Goal: Task Accomplishment & Management: Use online tool/utility

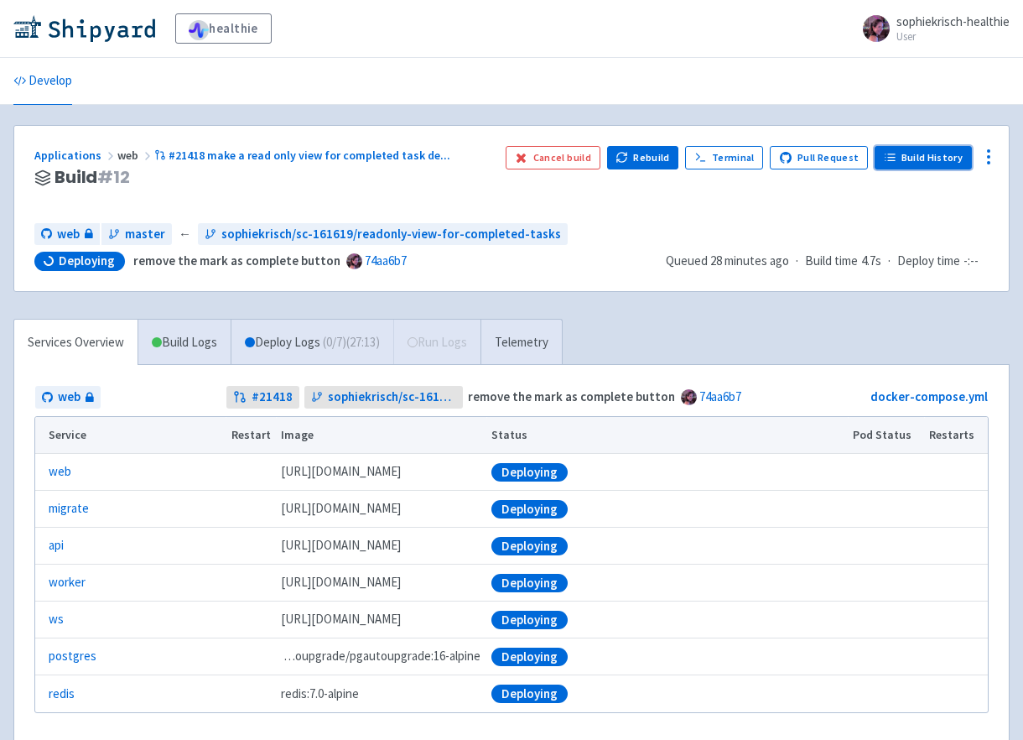
click at [904, 164] on link "Build History" at bounding box center [923, 157] width 97 height 23
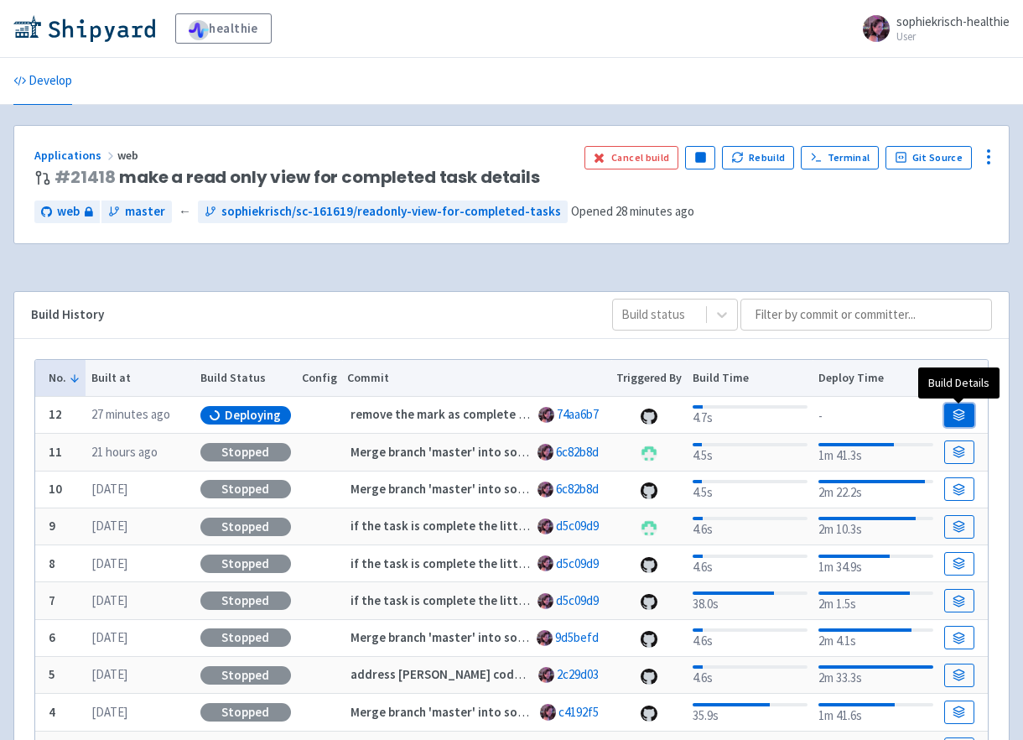
click at [966, 412] on link at bounding box center [960, 414] width 30 height 23
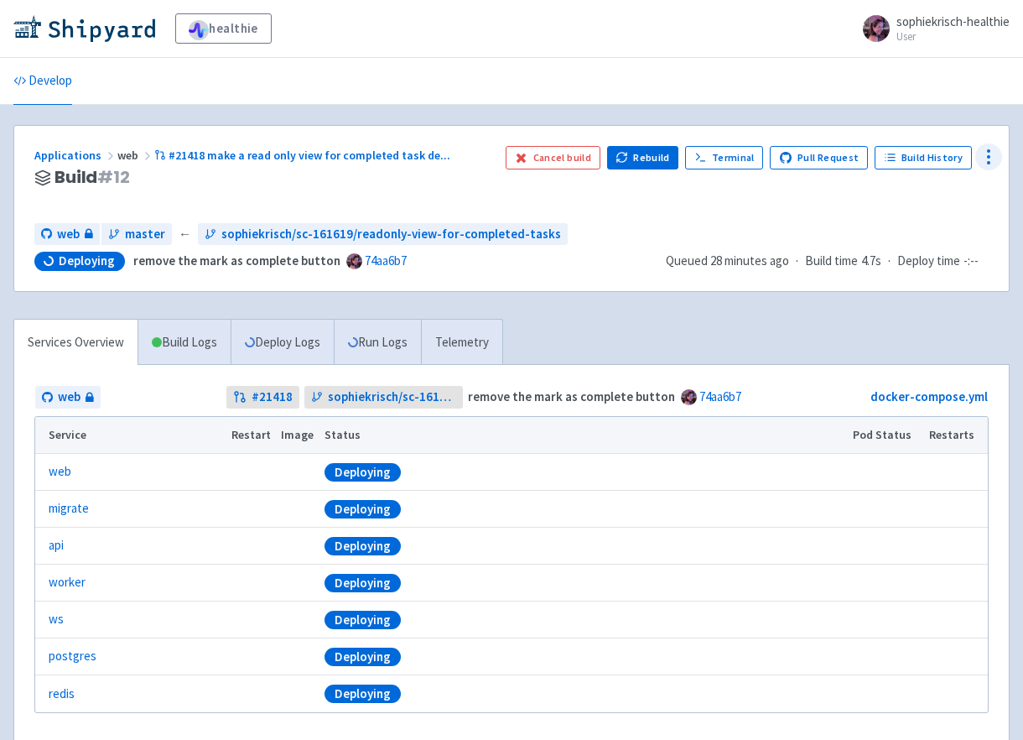
click at [982, 160] on icon at bounding box center [989, 157] width 20 height 20
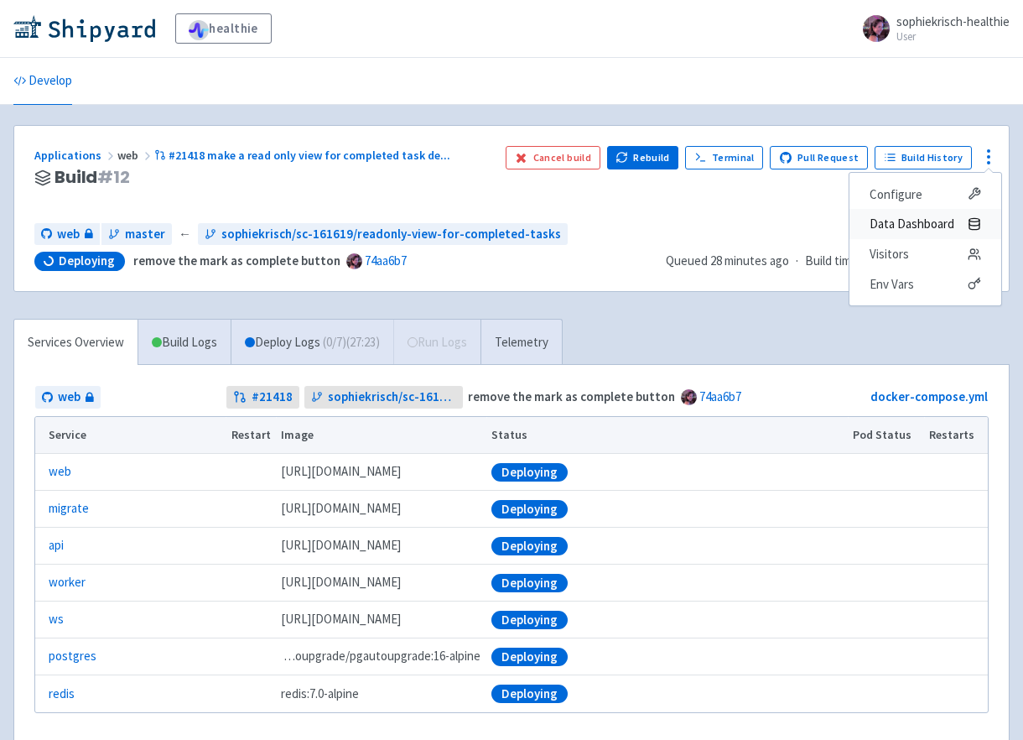
click at [928, 228] on span "Data Dashboard" at bounding box center [912, 223] width 85 height 23
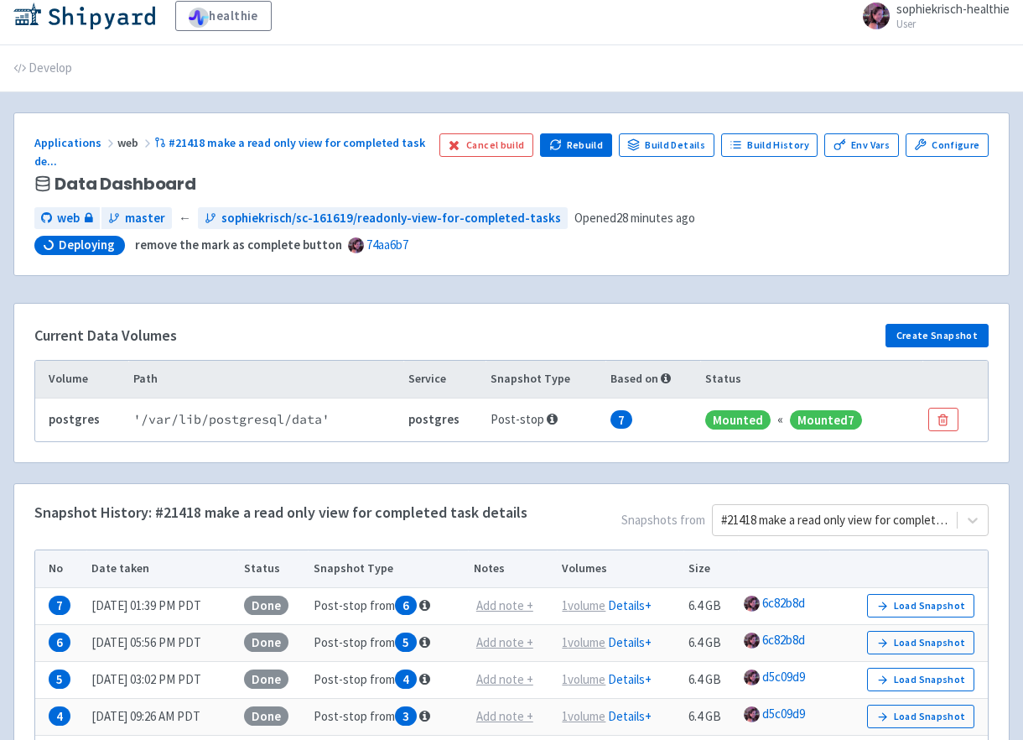
scroll to position [15, 0]
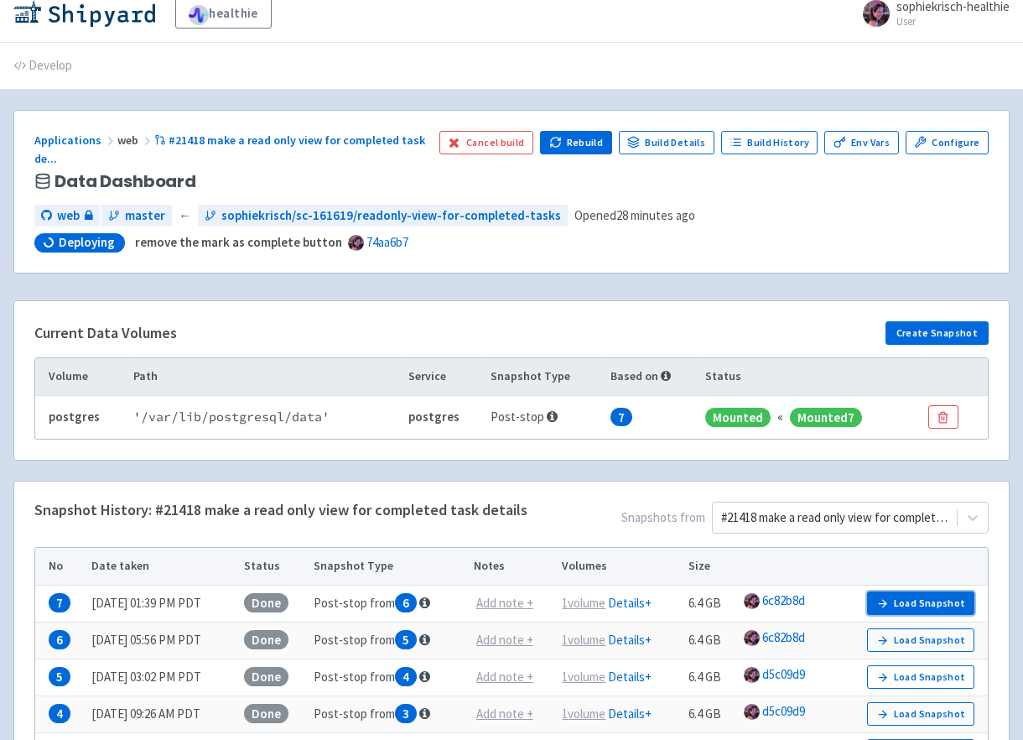
click at [896, 596] on button "Load Snapshot" at bounding box center [920, 602] width 107 height 23
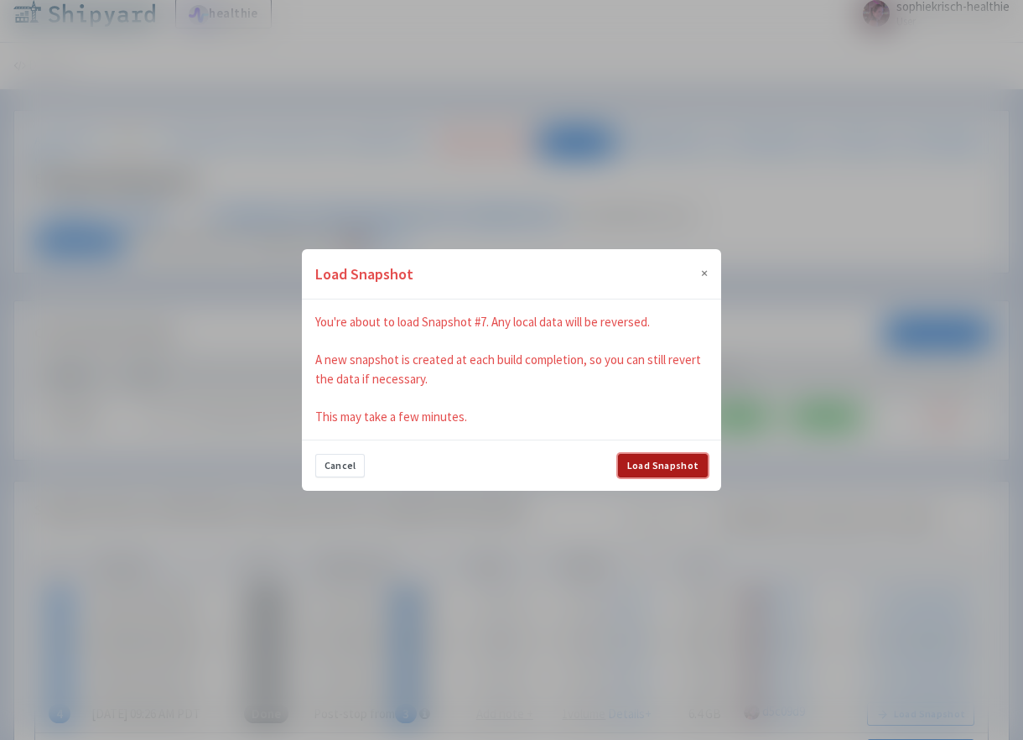
click at [688, 461] on button "Load Snapshot" at bounding box center [663, 465] width 90 height 23
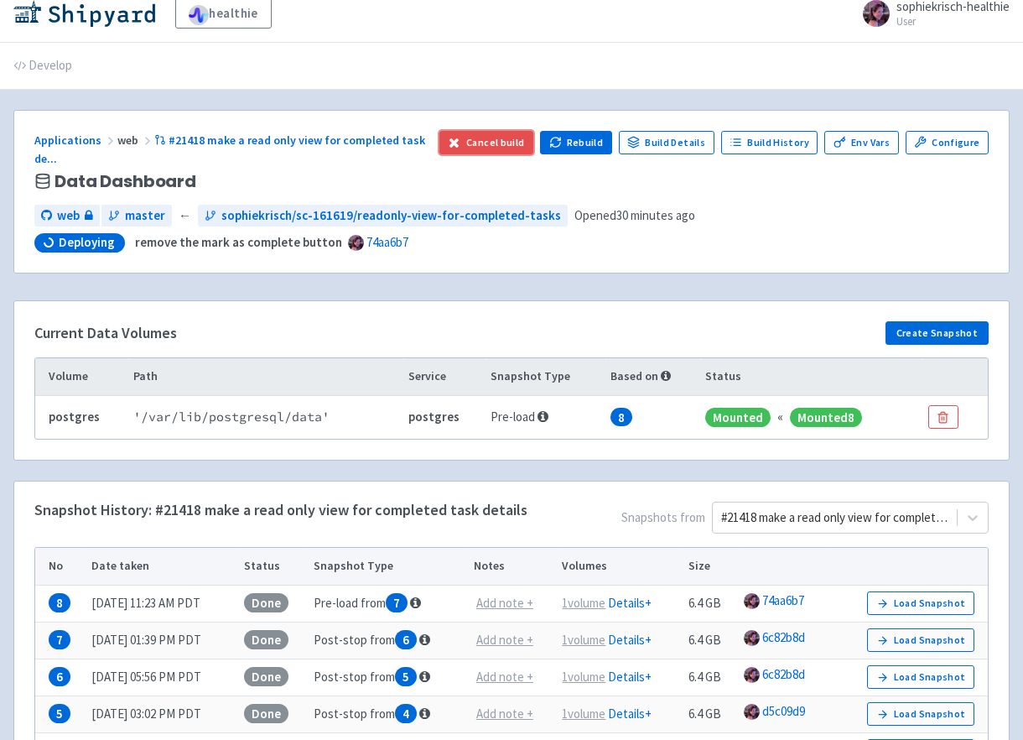
click at [492, 132] on button "Cancel build" at bounding box center [487, 142] width 95 height 23
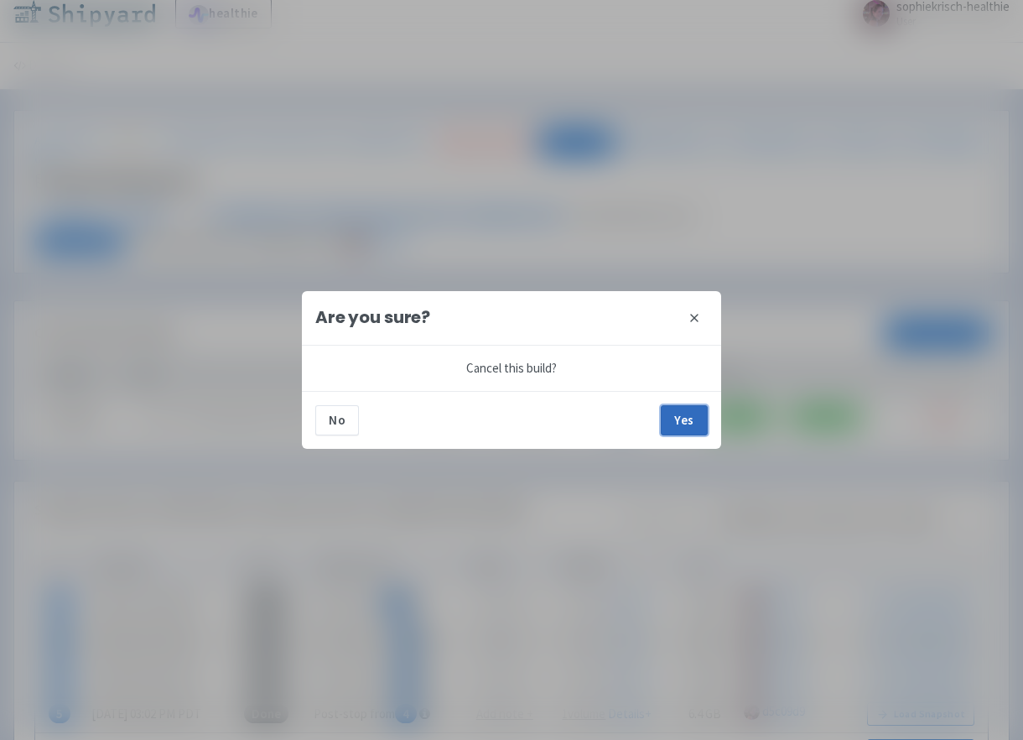
click at [686, 422] on button "Yes" at bounding box center [684, 420] width 47 height 30
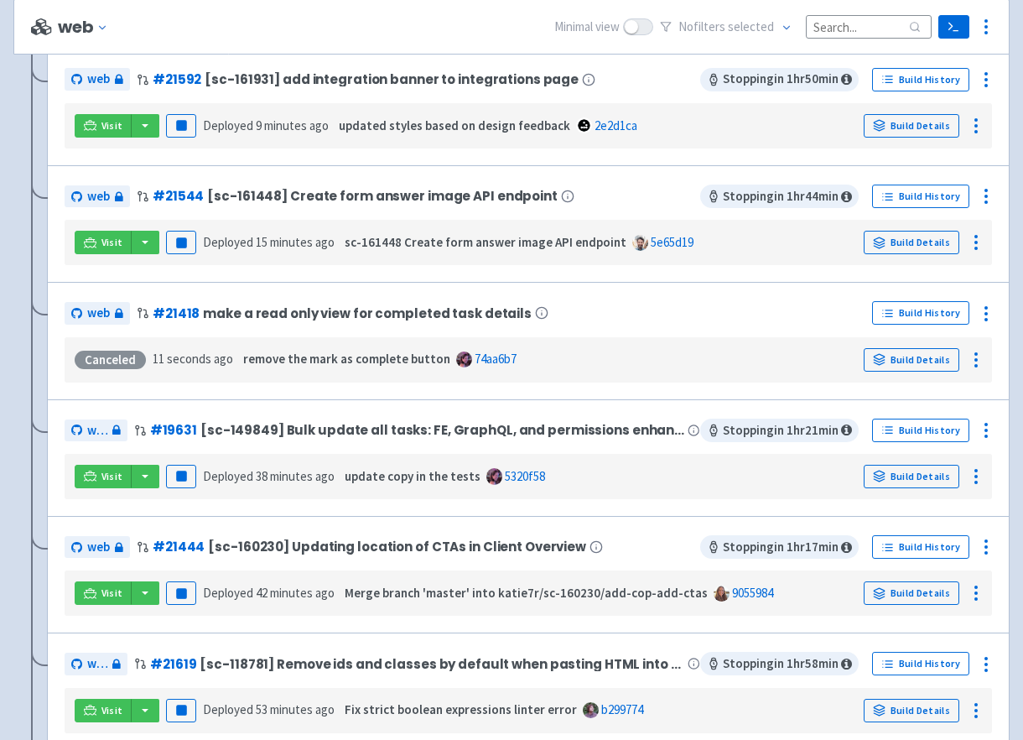
scroll to position [596, 0]
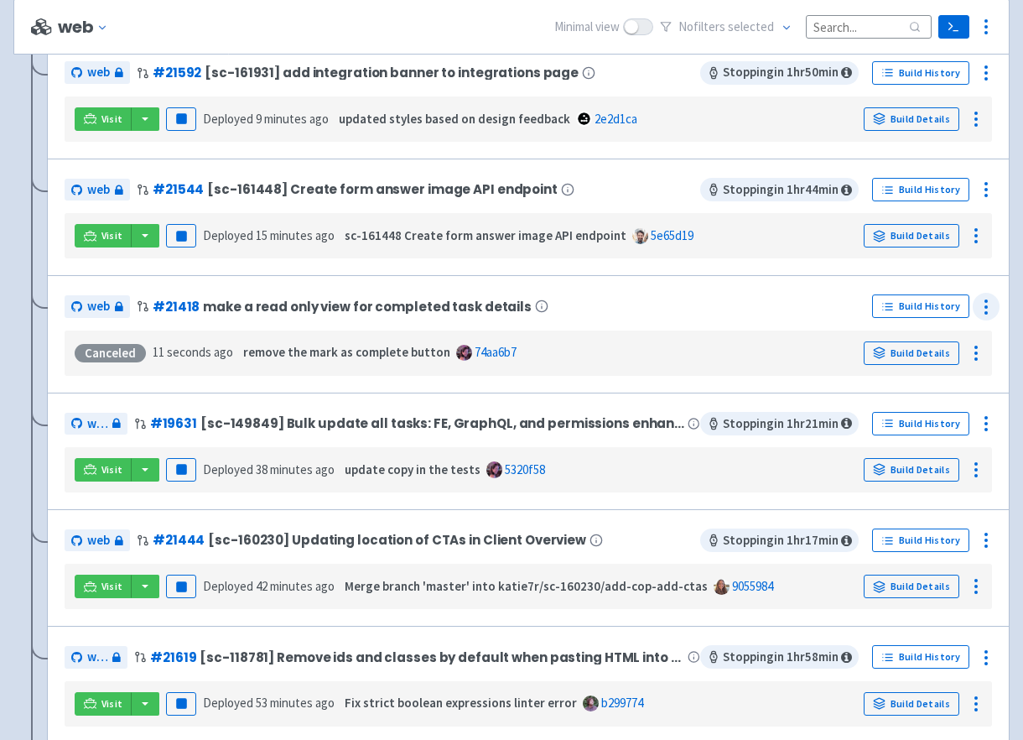
click at [997, 309] on div at bounding box center [986, 306] width 27 height 27
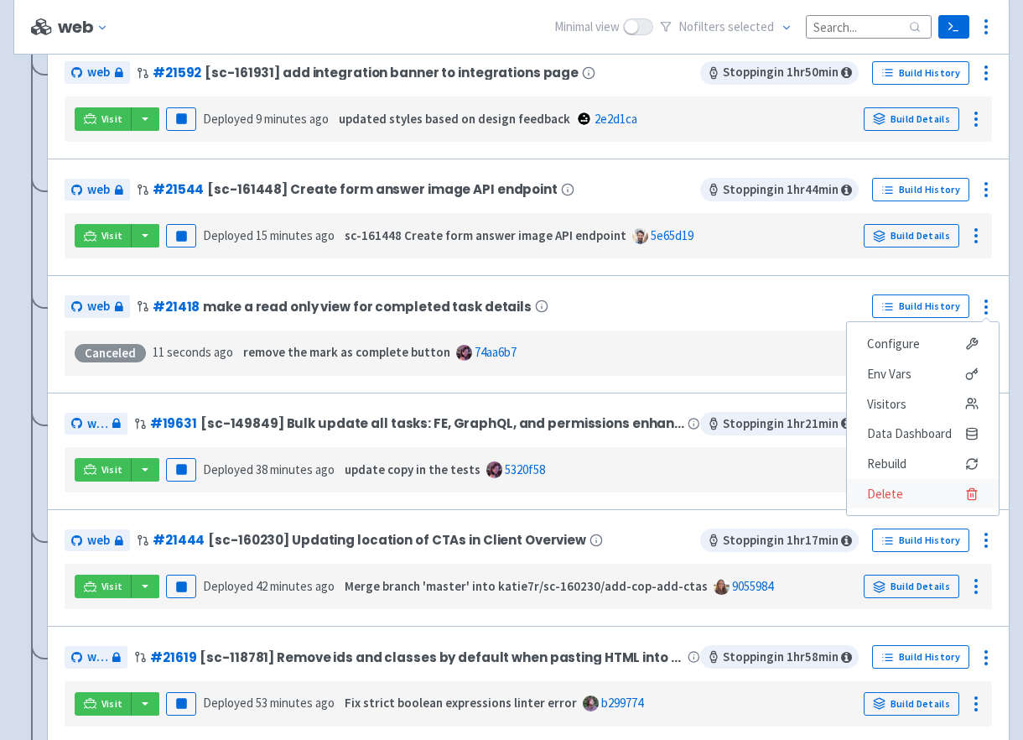
click at [900, 487] on span "Delete" at bounding box center [885, 493] width 36 height 23
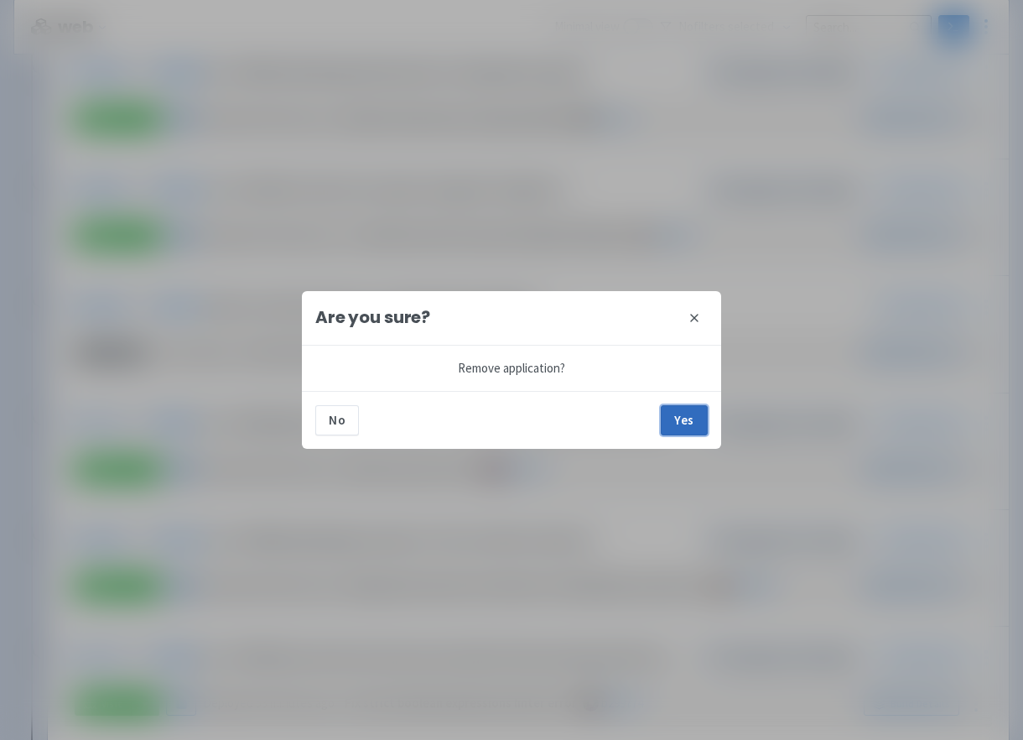
click at [688, 418] on button "Yes" at bounding box center [684, 420] width 47 height 30
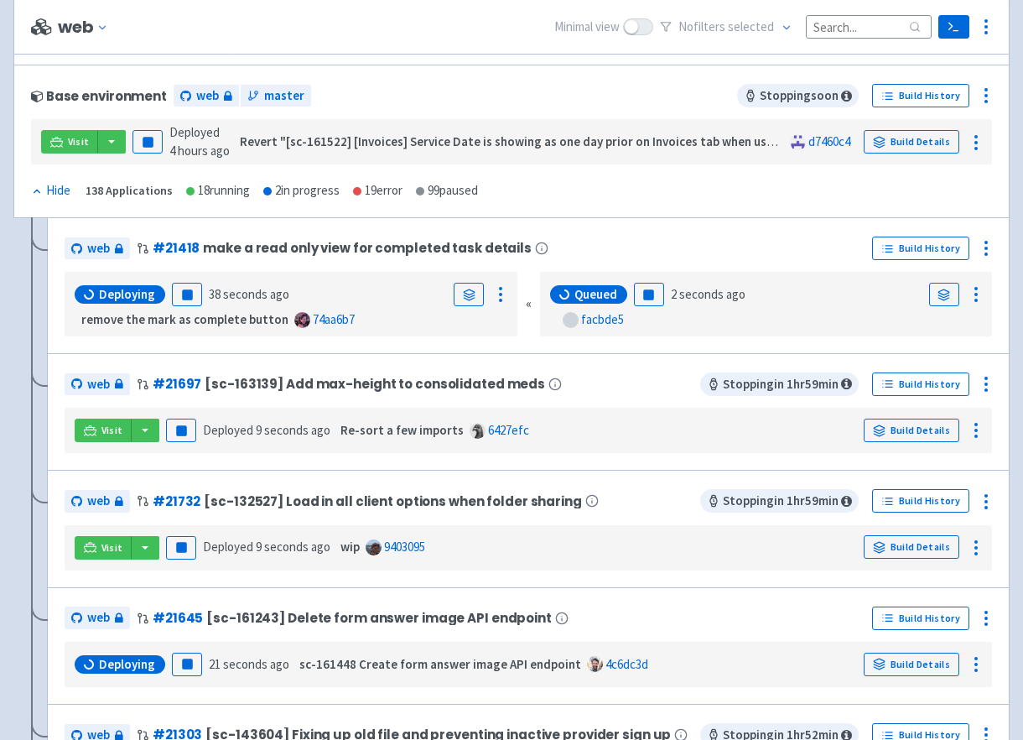
scroll to position [189, 0]
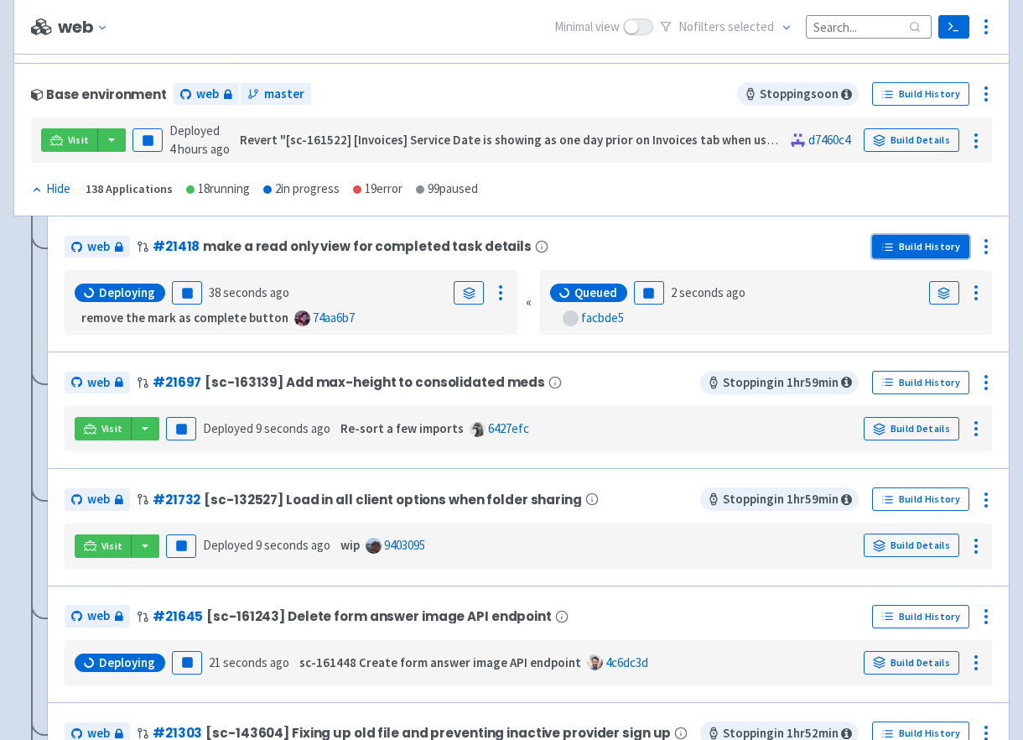
click at [936, 252] on link "Build History" at bounding box center [920, 246] width 97 height 23
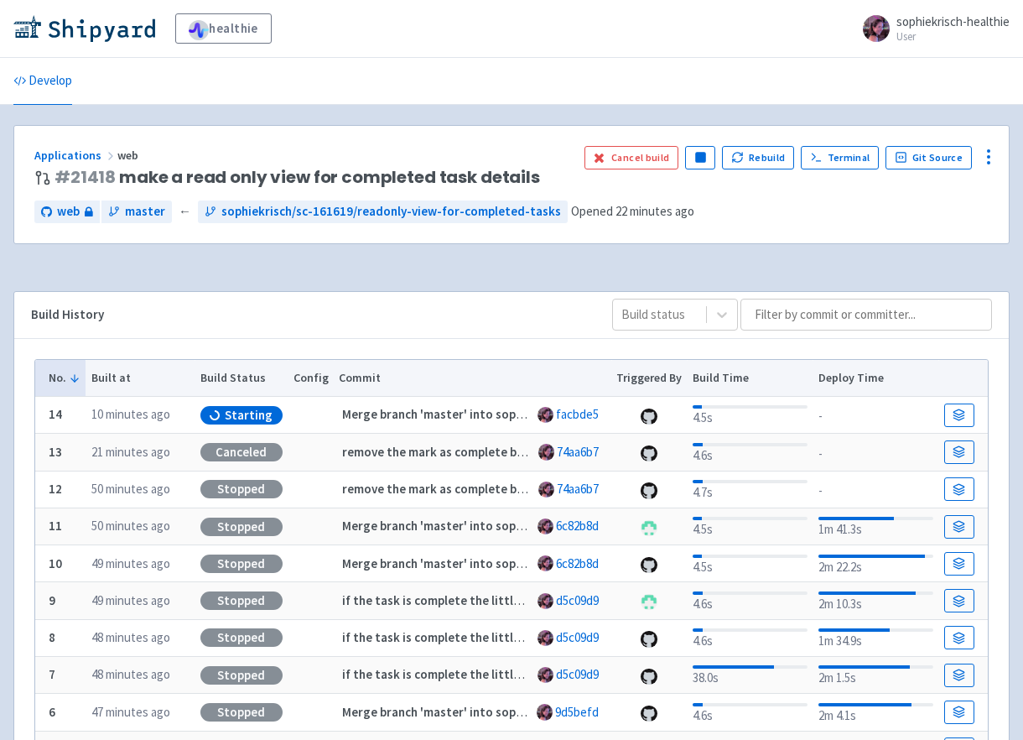
click at [521, 294] on div "Build History Build status" at bounding box center [511, 315] width 995 height 47
click at [648, 150] on button "Cancel build" at bounding box center [632, 157] width 95 height 23
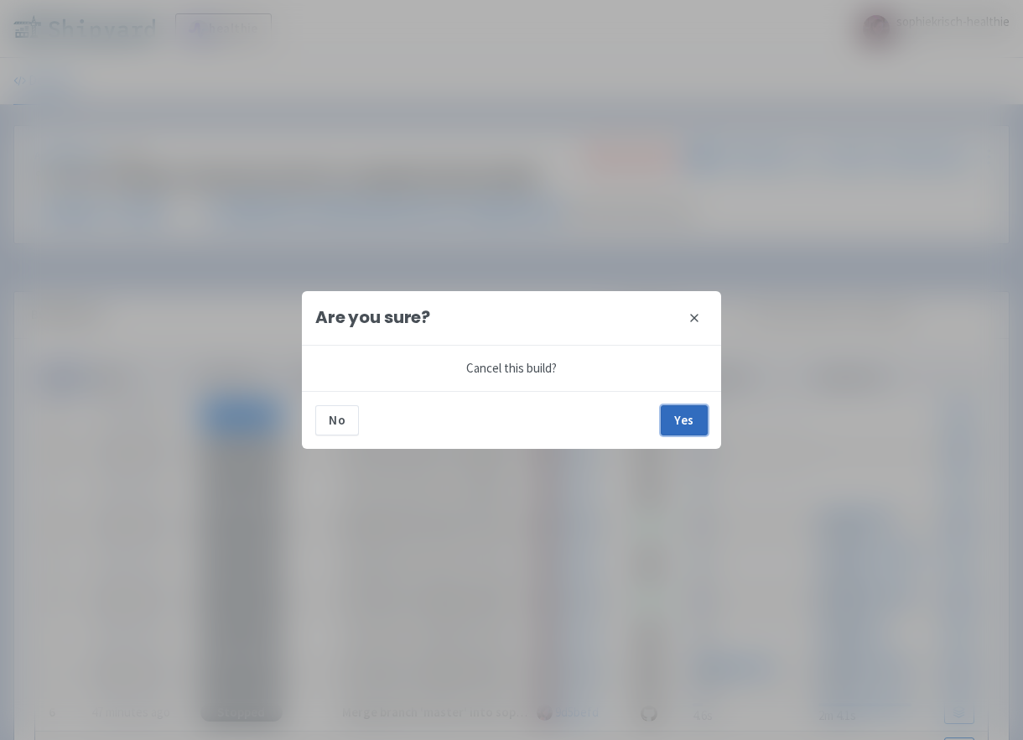
click at [671, 425] on button "Yes" at bounding box center [684, 420] width 47 height 30
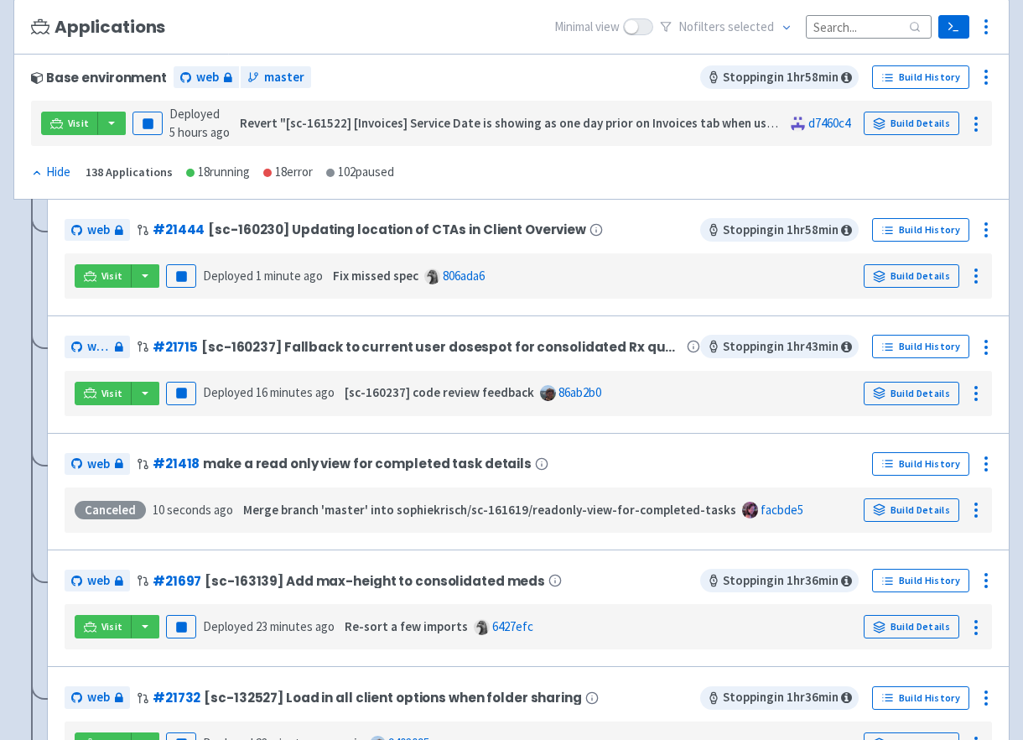
scroll to position [234, 0]
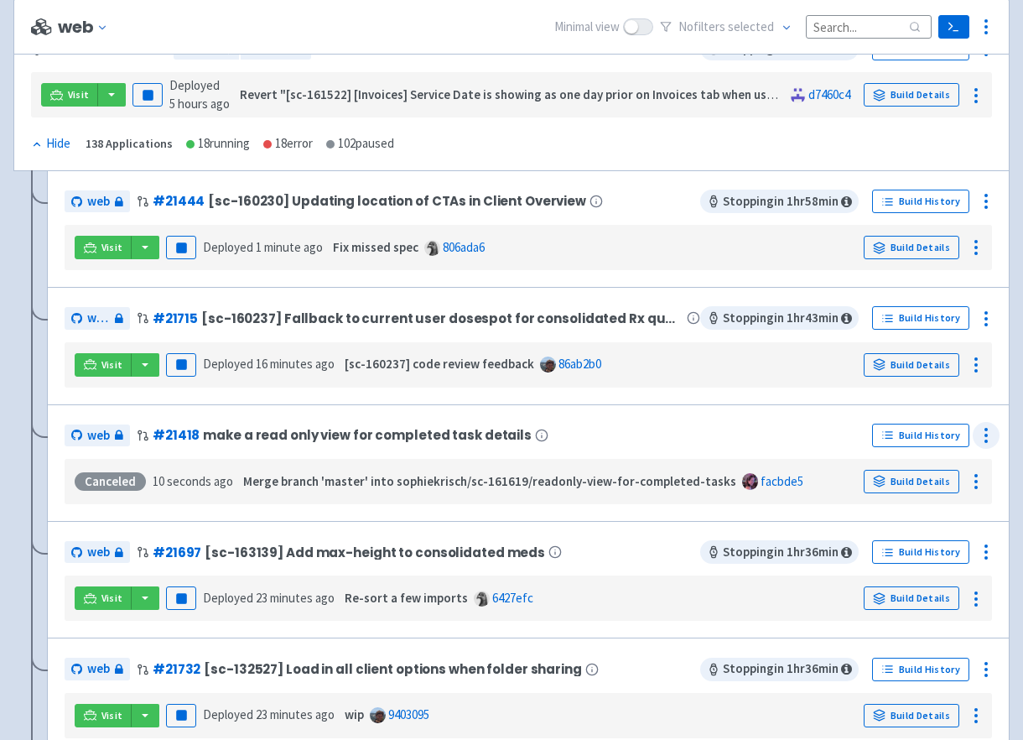
click at [980, 433] on icon at bounding box center [986, 435] width 20 height 20
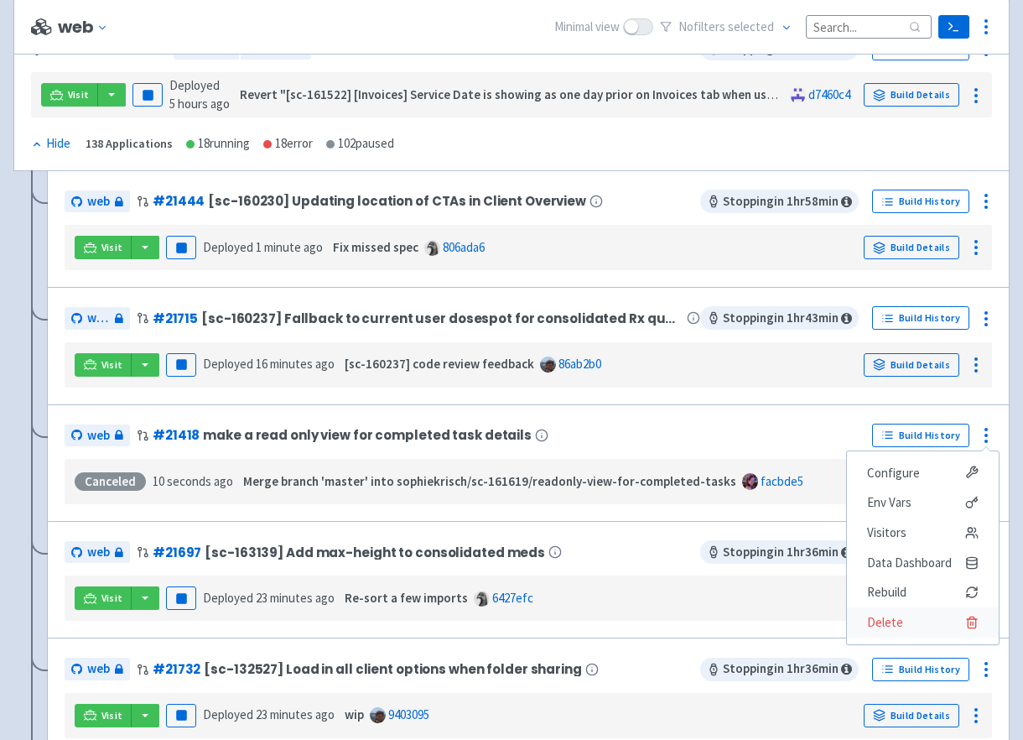
click at [901, 617] on span "Delete" at bounding box center [923, 622] width 112 height 23
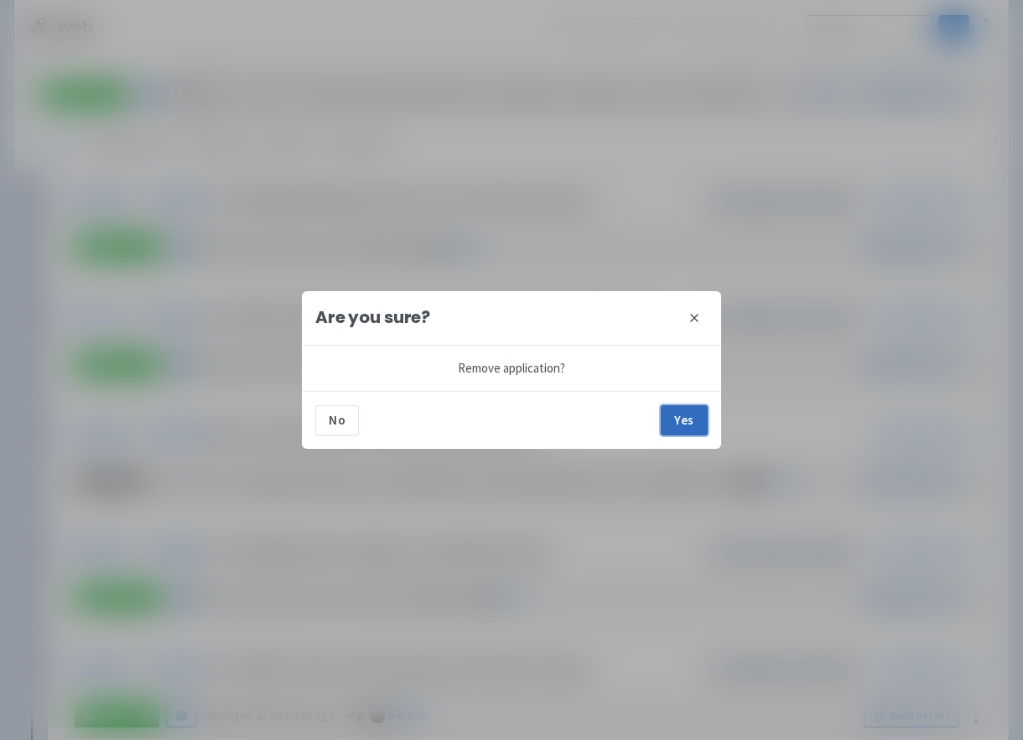
click at [691, 405] on button "Yes" at bounding box center [684, 420] width 47 height 30
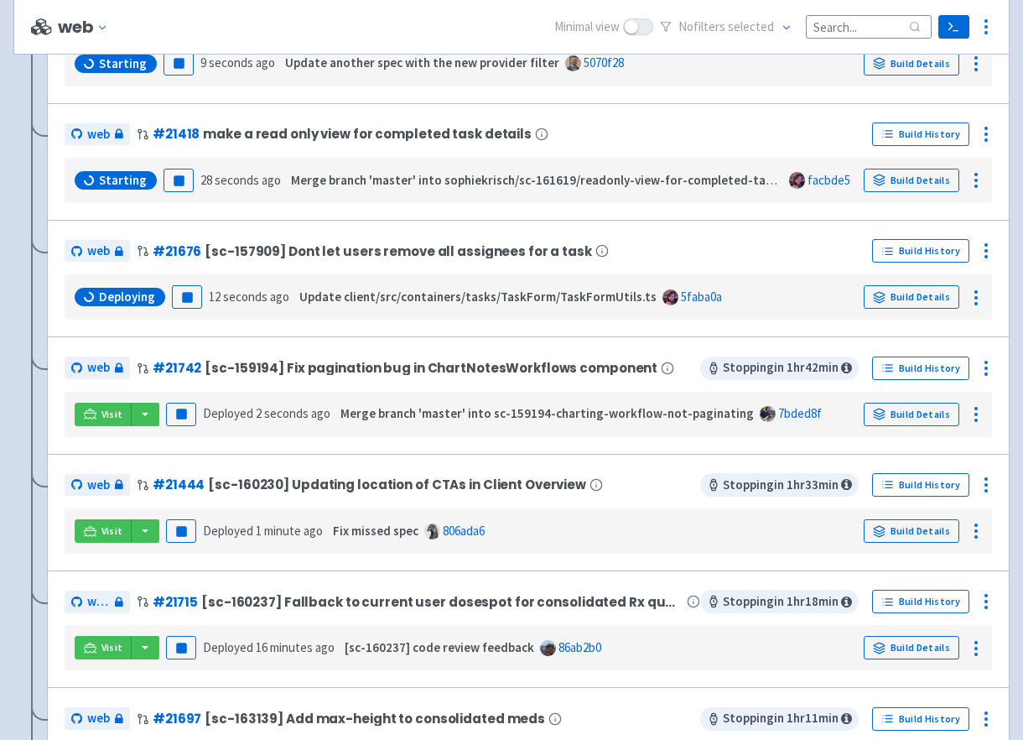
scroll to position [539, 0]
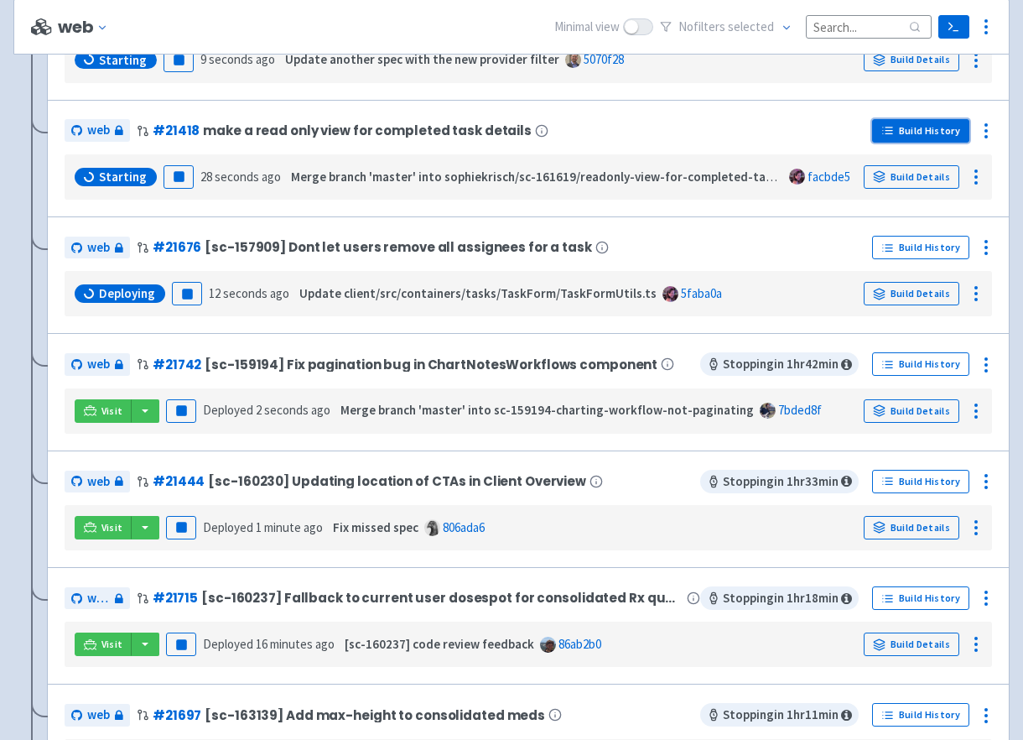
click at [913, 130] on link "Build History" at bounding box center [920, 130] width 97 height 23
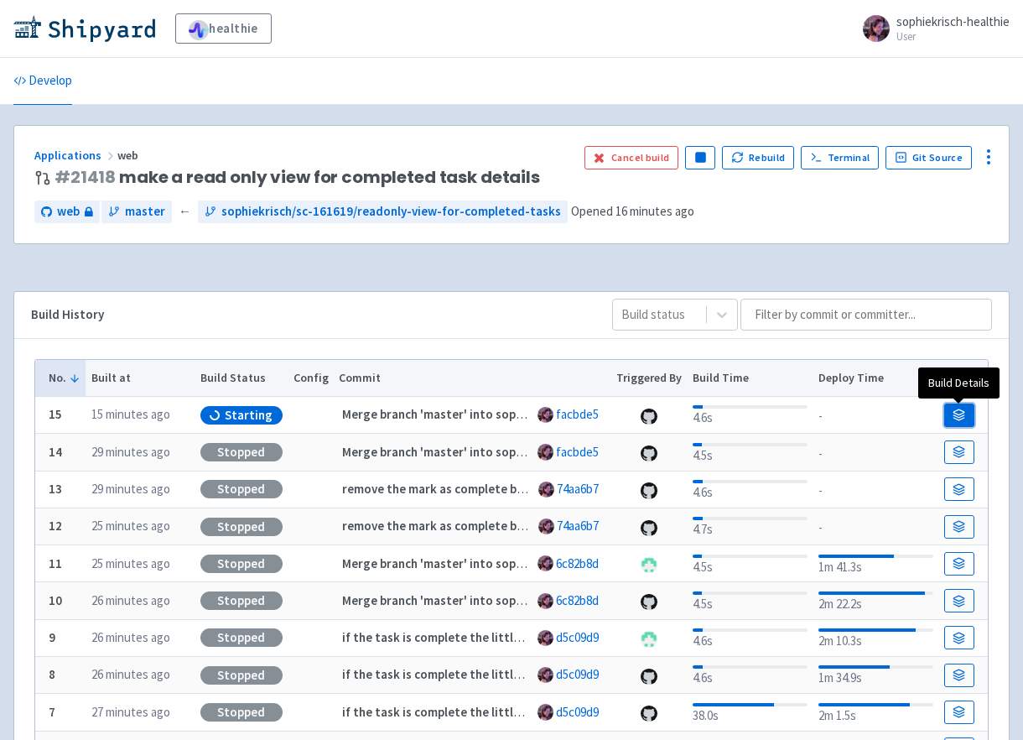
click at [952, 410] on link at bounding box center [960, 414] width 30 height 23
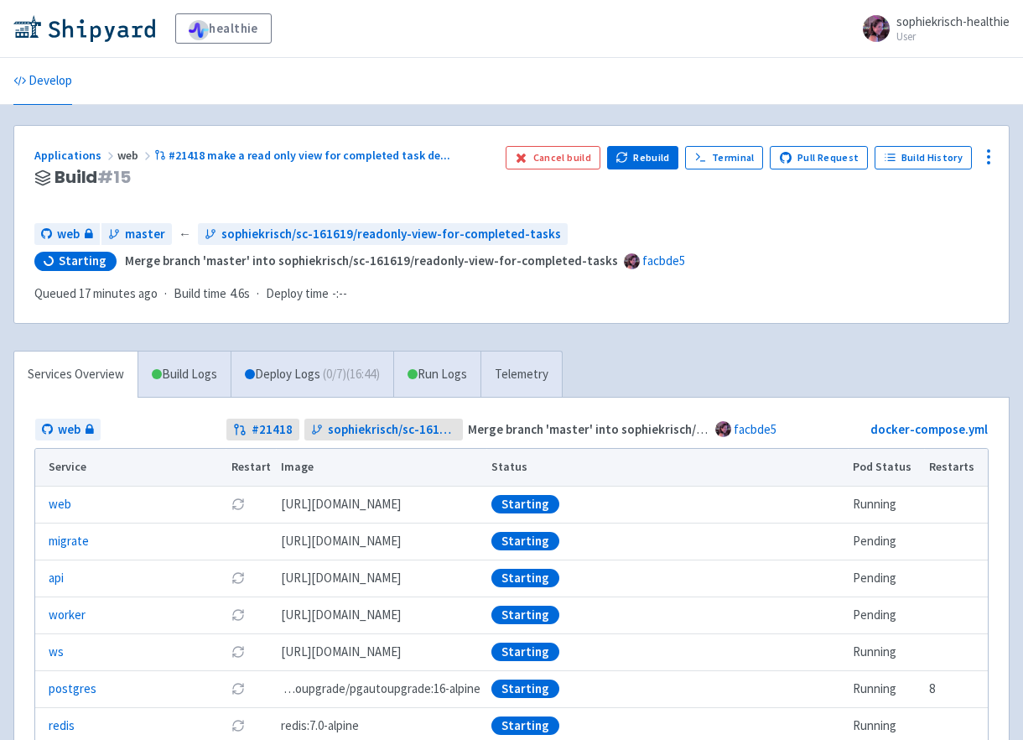
click at [131, 384] on link "Services Overview" at bounding box center [75, 374] width 123 height 46
click at [168, 371] on link "Build Logs" at bounding box center [184, 374] width 92 height 46
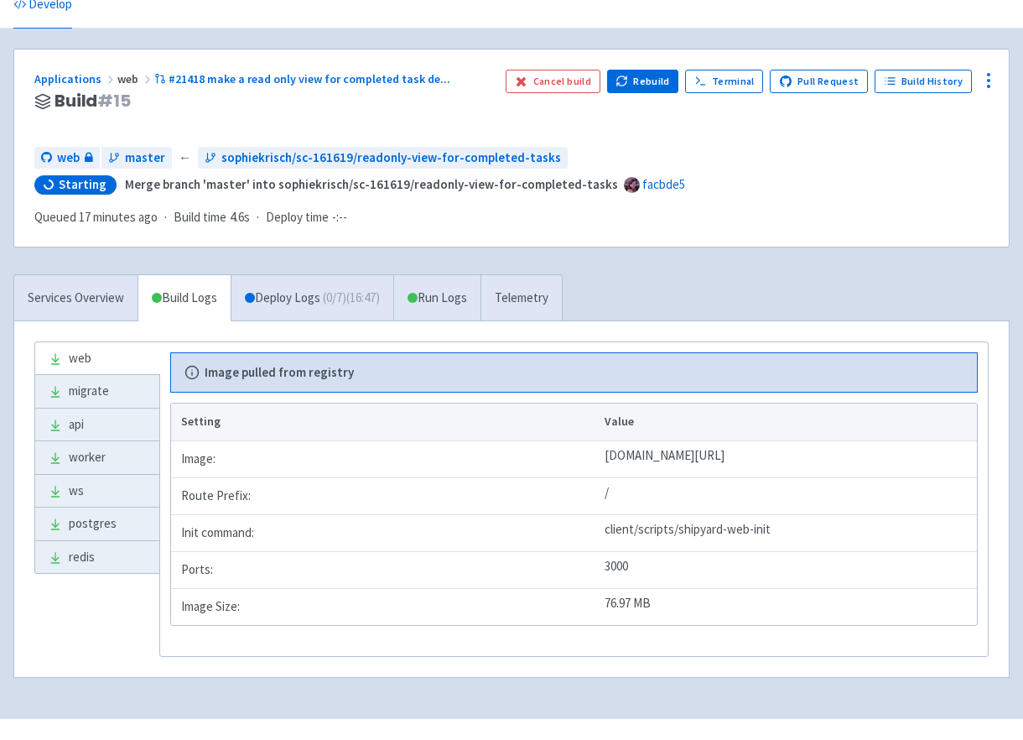
scroll to position [86, 0]
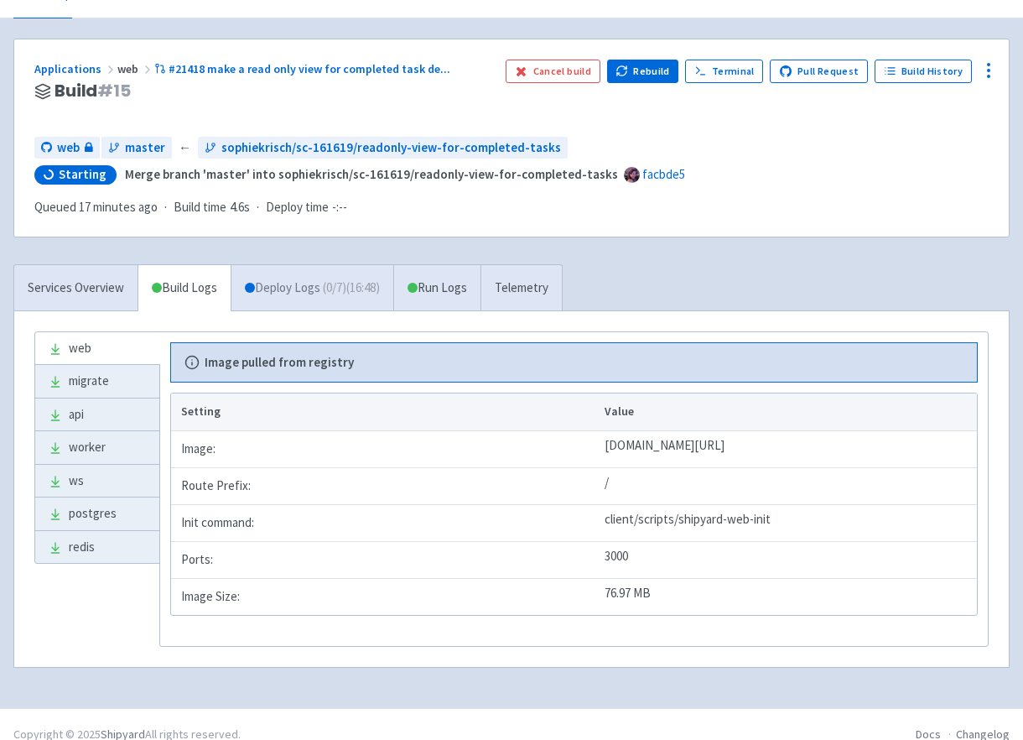
click at [296, 303] on link "Deploy Logs ( 0 / 7 ) (16:48)" at bounding box center [312, 288] width 163 height 46
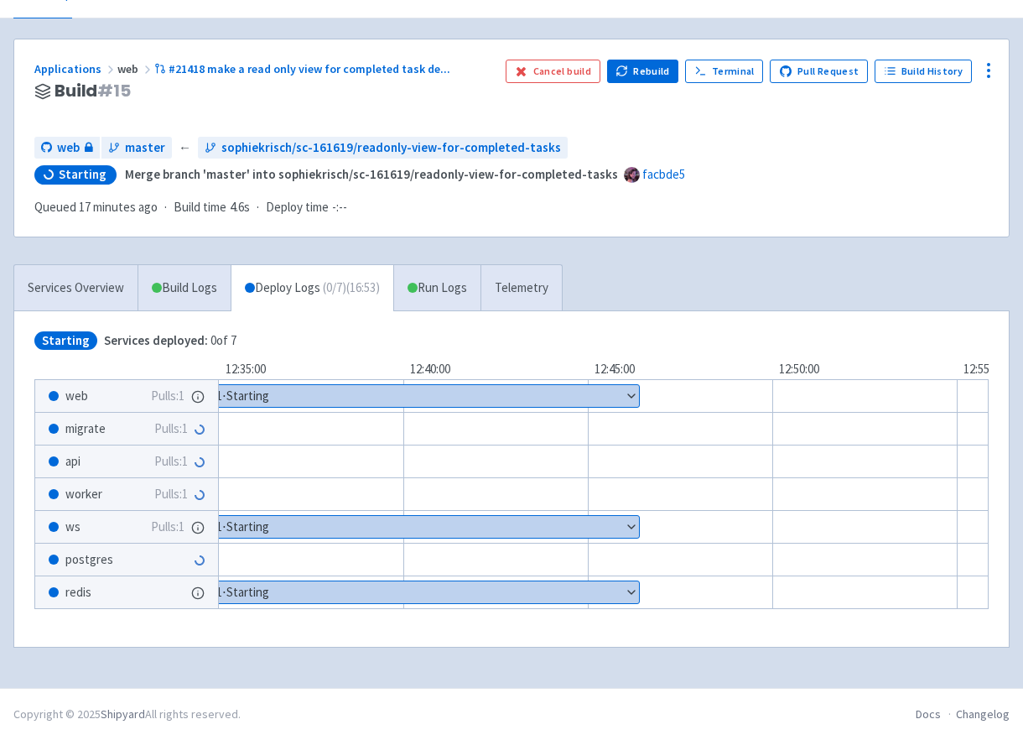
click at [455, 398] on button "Show details" at bounding box center [420, 396] width 438 height 22
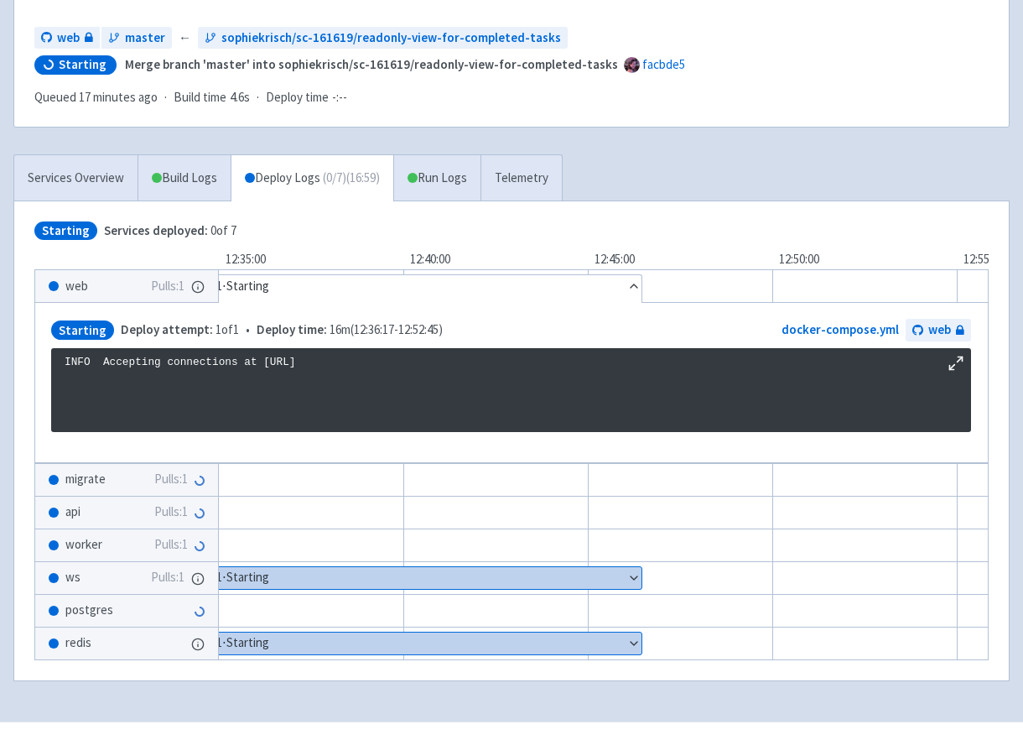
scroll to position [198, 0]
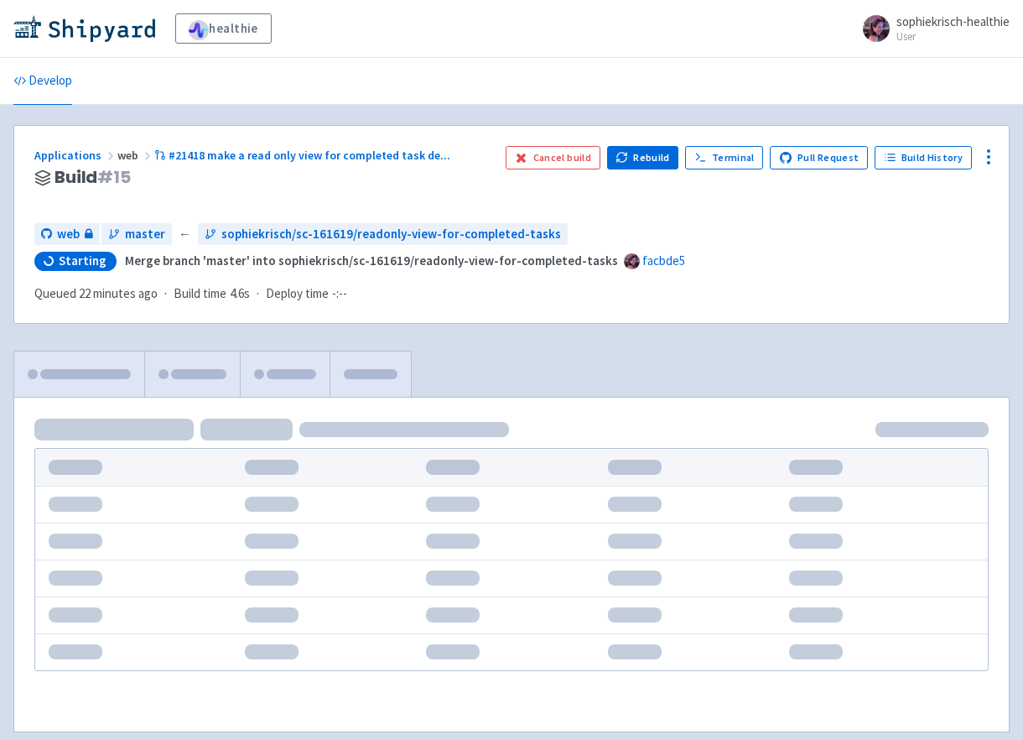
scroll to position [86, 0]
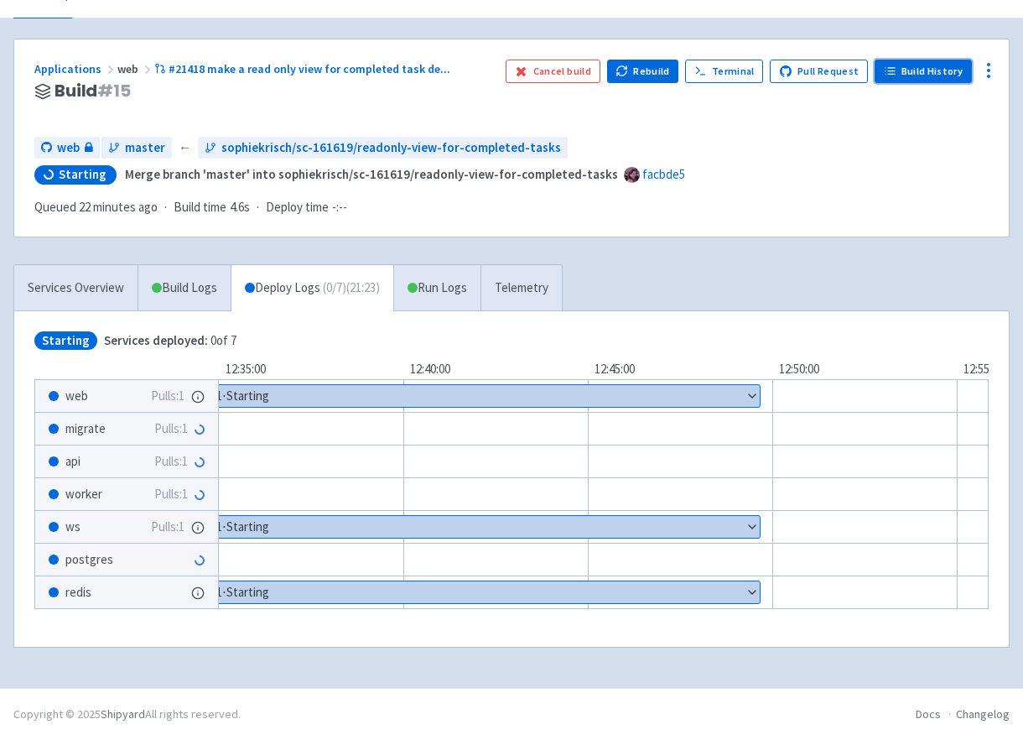
click at [943, 74] on link "Build History" at bounding box center [923, 71] width 97 height 23
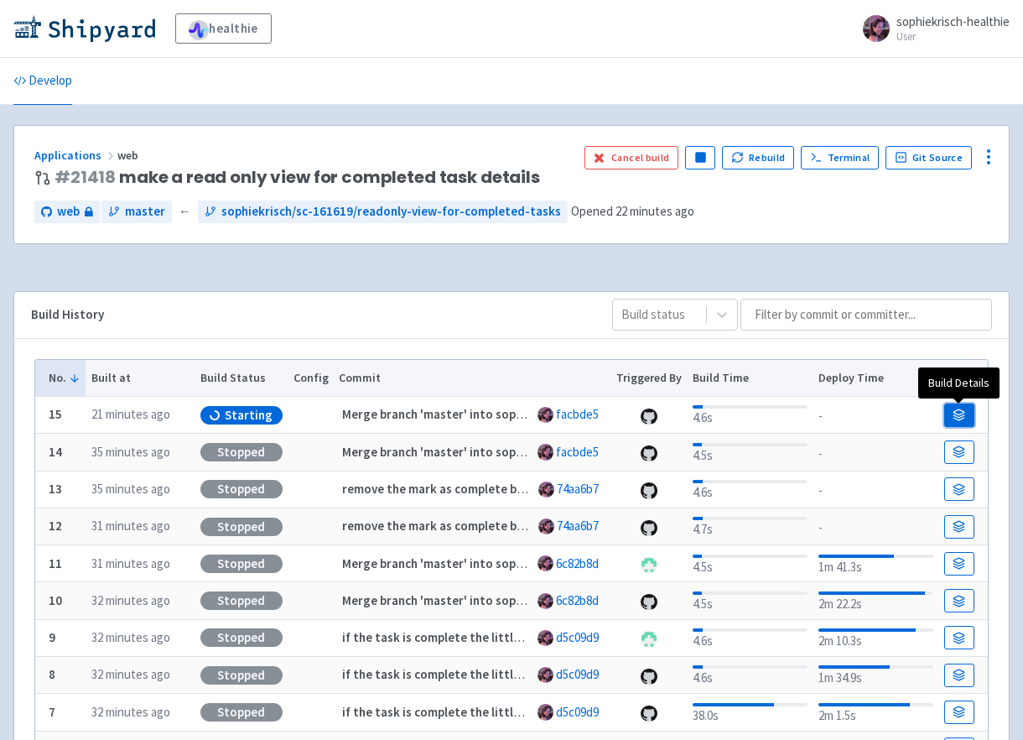
click at [955, 415] on icon at bounding box center [960, 416] width 11 height 3
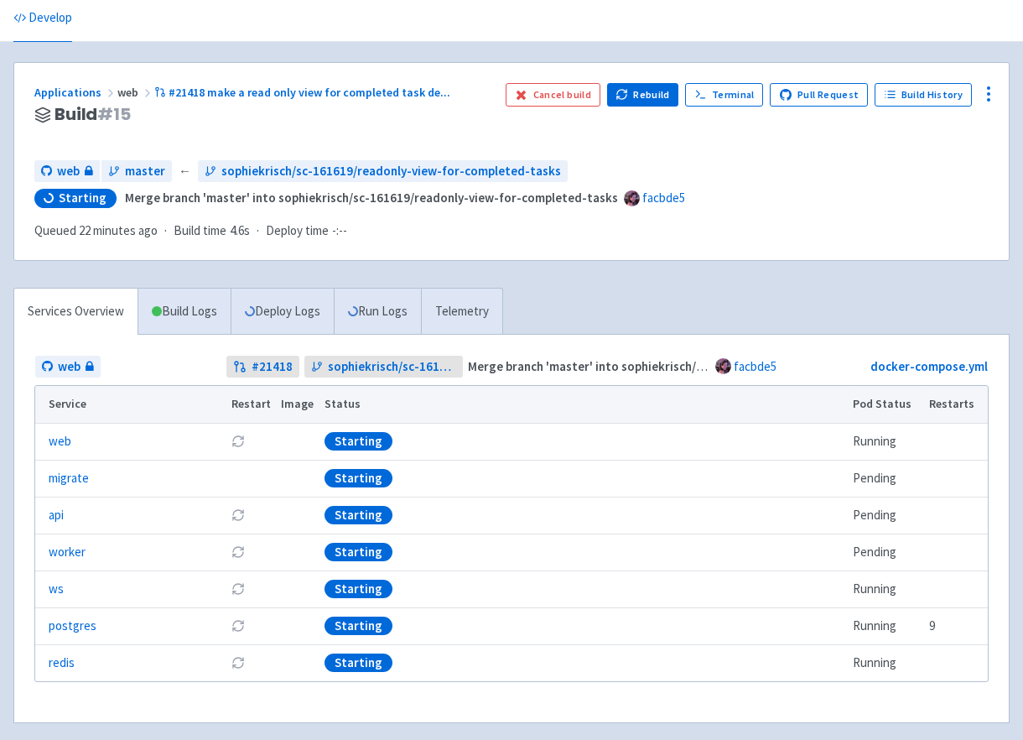
scroll to position [65, 0]
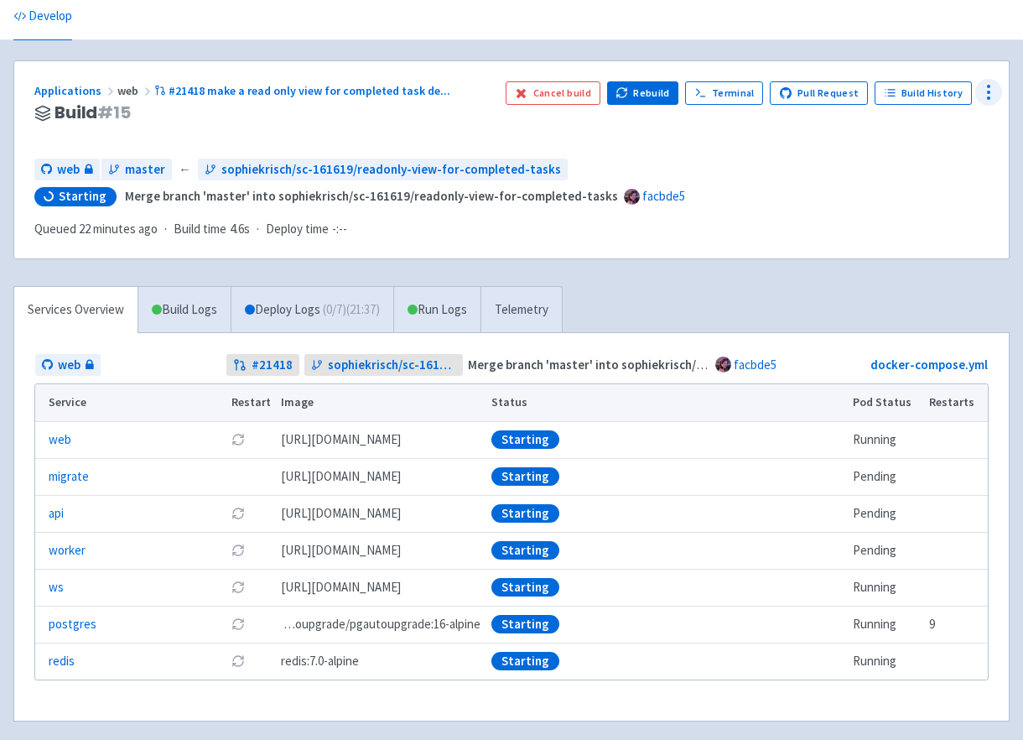
click at [989, 97] on circle at bounding box center [989, 98] width 2 height 2
click at [916, 154] on span "Data Dashboard" at bounding box center [912, 159] width 85 height 23
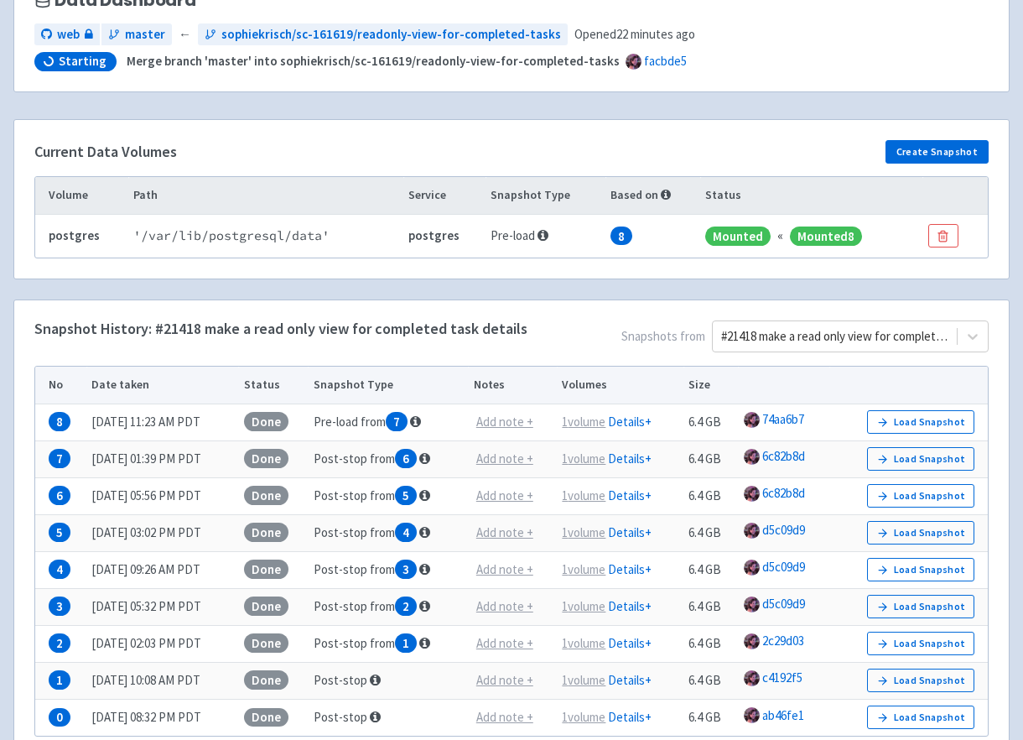
scroll to position [201, 0]
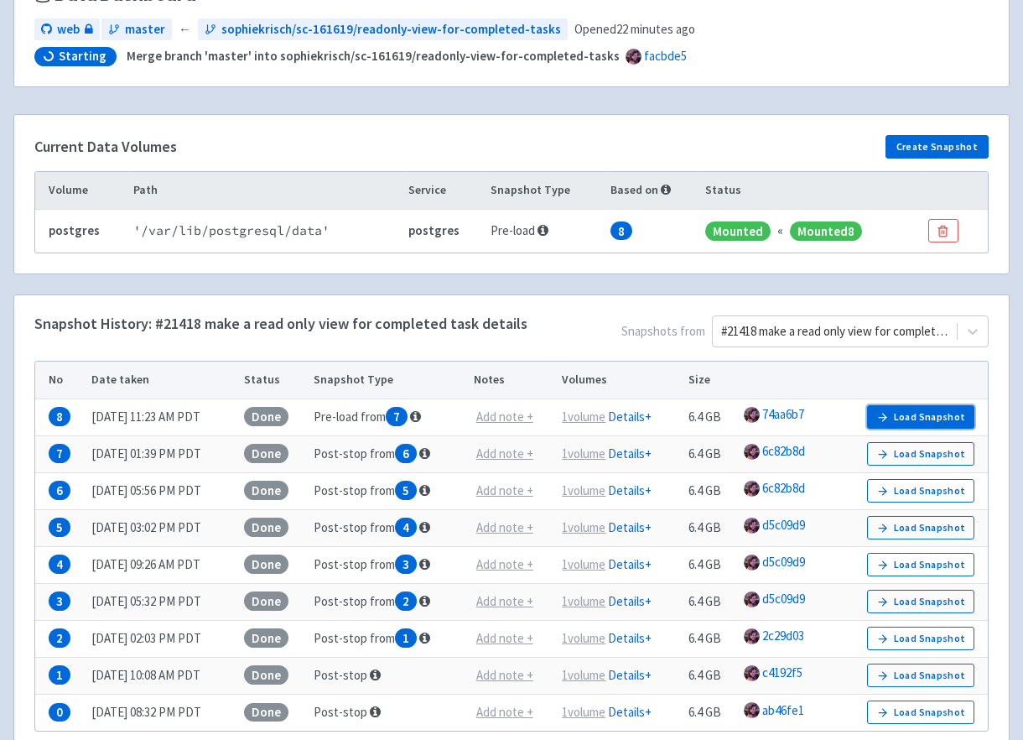
click at [887, 411] on icon "button" at bounding box center [883, 417] width 13 height 13
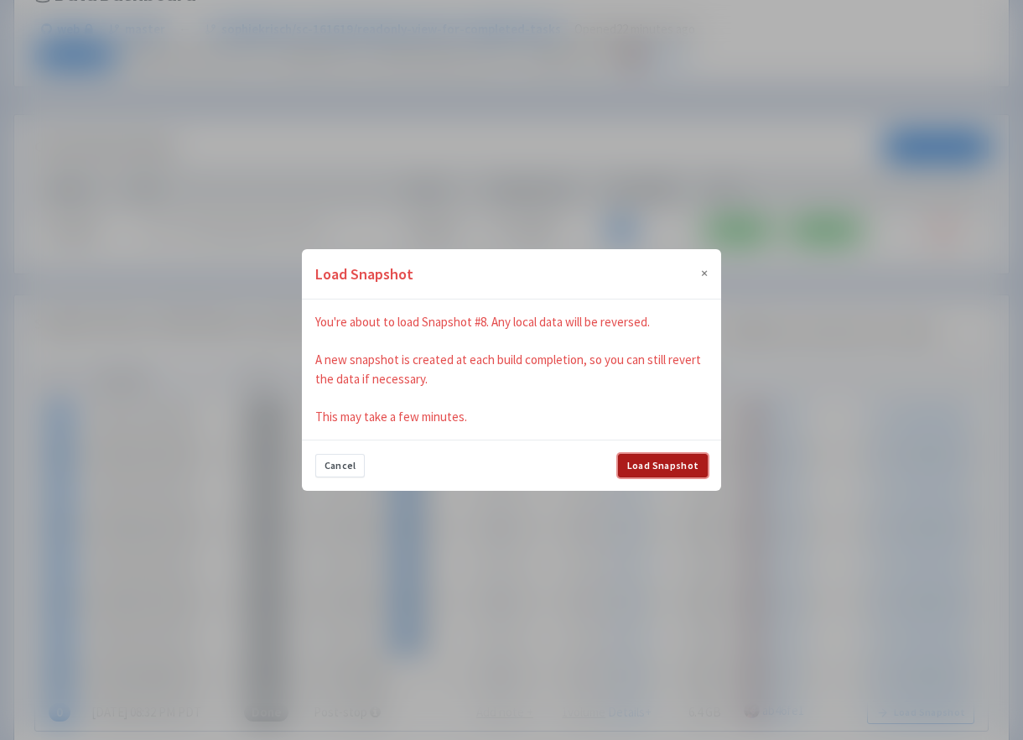
click at [647, 466] on button "Load Snapshot" at bounding box center [663, 465] width 90 height 23
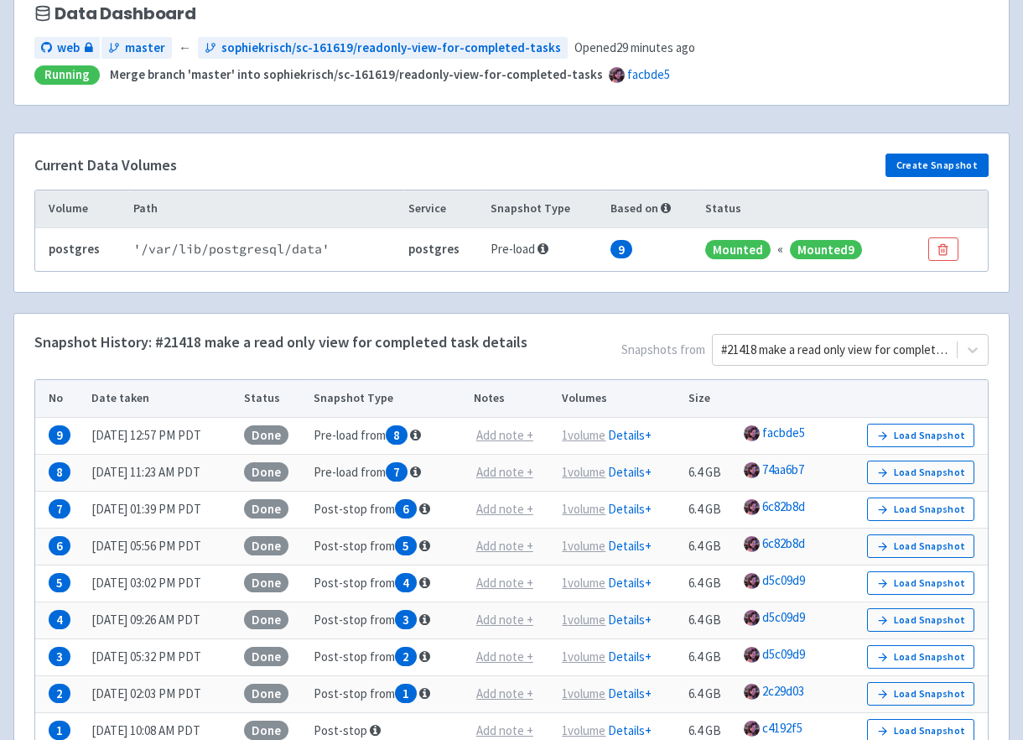
scroll to position [0, 0]
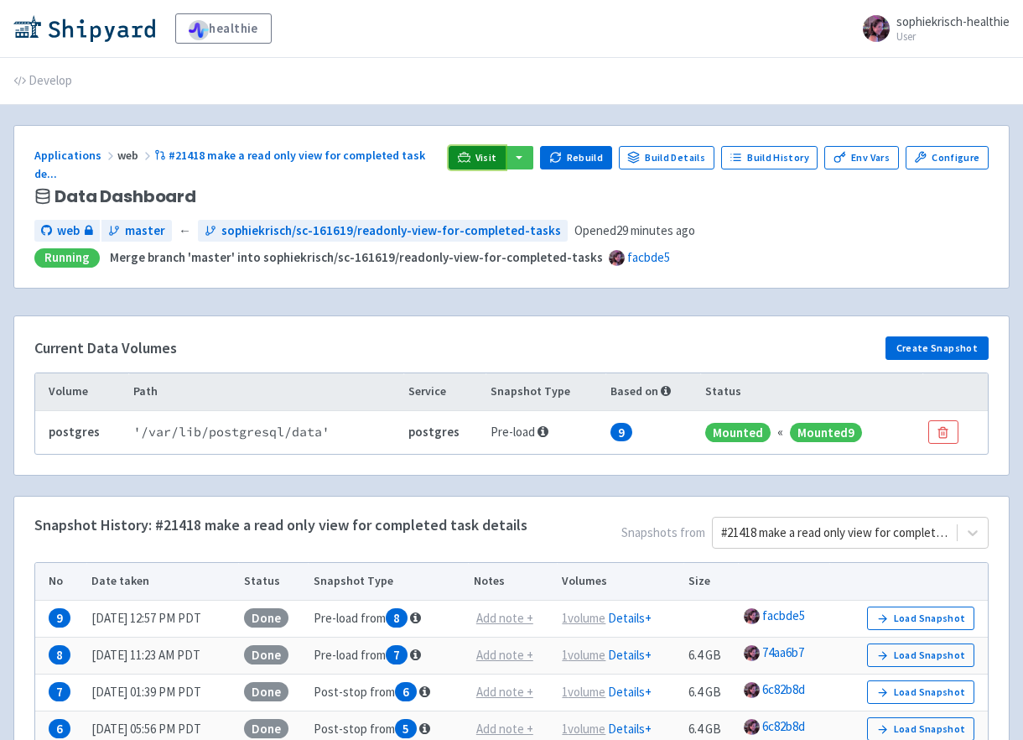
click at [487, 151] on span "Visit" at bounding box center [487, 157] width 22 height 13
